Goal: Check status: Check status

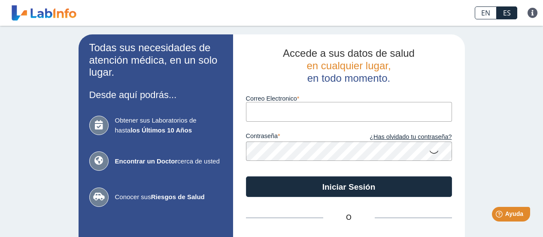
type input "[EMAIL_ADDRESS][DOMAIN_NAME]"
click at [246, 176] on button "Iniciar Sesión" at bounding box center [349, 186] width 206 height 21
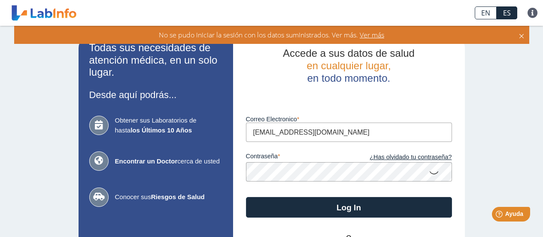
click at [211, 173] on app-login "Todas sus necesidades de atención médica, en un solo lugar. Desde aquí podrás..…" at bounding box center [272, 189] width 386 height 311
click at [246, 197] on button "Log In" at bounding box center [349, 207] width 206 height 21
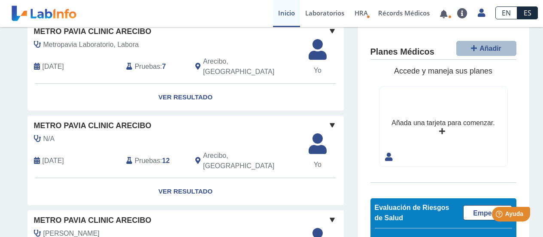
scroll to position [86, 0]
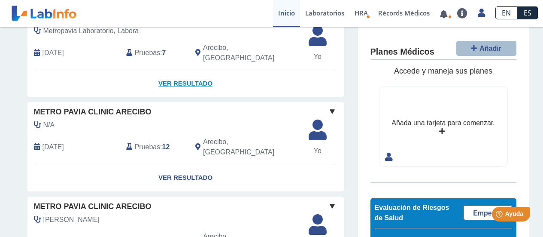
drag, startPoint x: 191, startPoint y: 73, endPoint x: 189, endPoint y: 78, distance: 6.0
click at [191, 73] on link "Ver Resultado" at bounding box center [185, 83] width 316 height 27
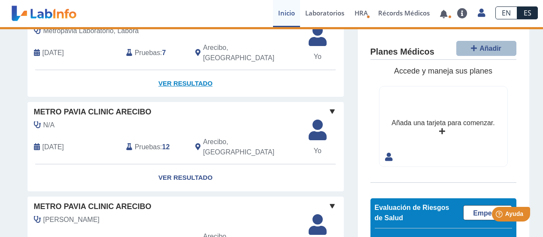
click at [198, 76] on link "Ver Resultado" at bounding box center [185, 83] width 316 height 27
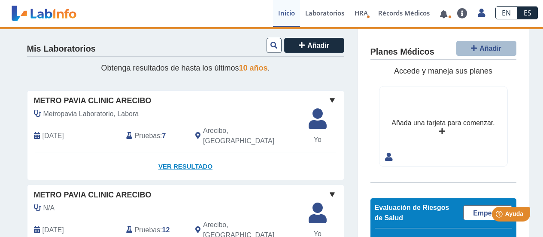
scroll to position [0, 0]
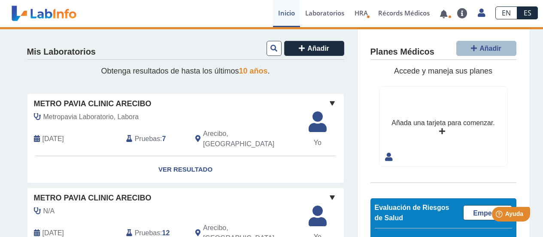
click at [328, 102] on span at bounding box center [332, 103] width 10 height 10
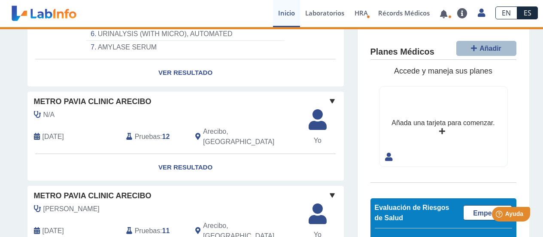
scroll to position [215, 0]
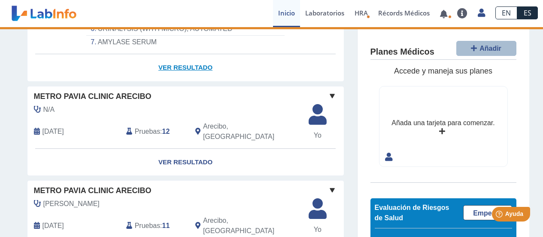
click at [190, 62] on link "Ver Resultado" at bounding box center [185, 67] width 316 height 27
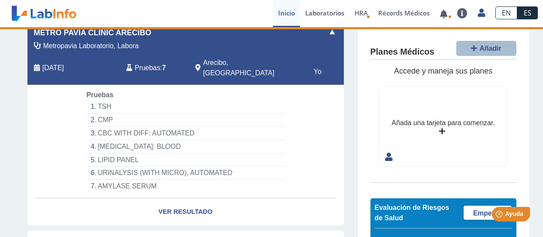
scroll to position [86, 0]
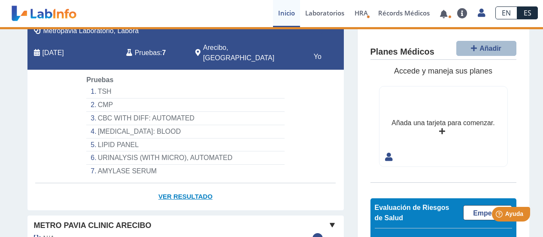
click at [195, 186] on link "Ver Resultado" at bounding box center [185, 196] width 316 height 27
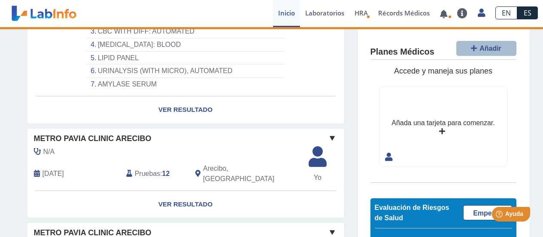
scroll to position [172, 0]
click at [187, 192] on link "Ver Resultado" at bounding box center [185, 205] width 316 height 27
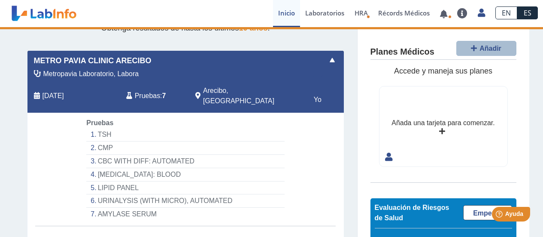
scroll to position [0, 0]
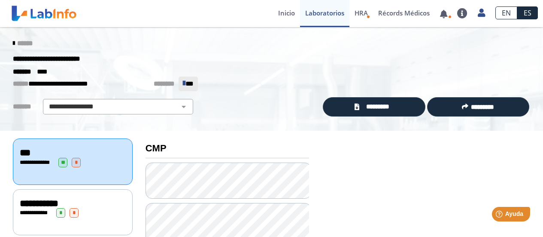
click at [13, 44] on icon at bounding box center [14, 43] width 2 height 7
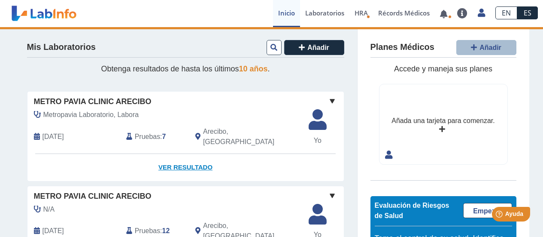
click at [197, 162] on link "Ver Resultado" at bounding box center [185, 167] width 316 height 27
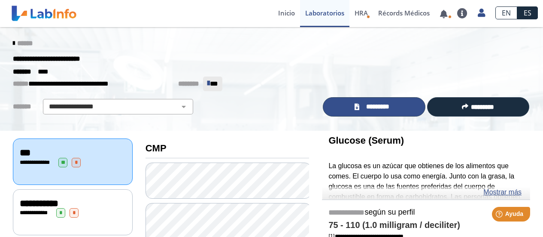
click at [392, 110] on link "*********" at bounding box center [374, 106] width 102 height 19
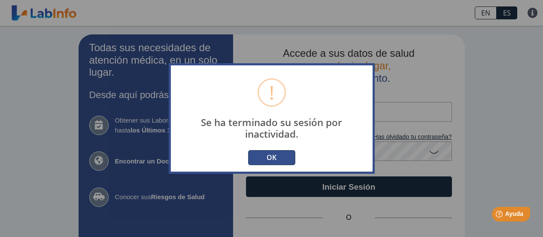
click at [269, 155] on button "OK" at bounding box center [271, 157] width 47 height 15
